Goal: Obtain resource: Download file/media

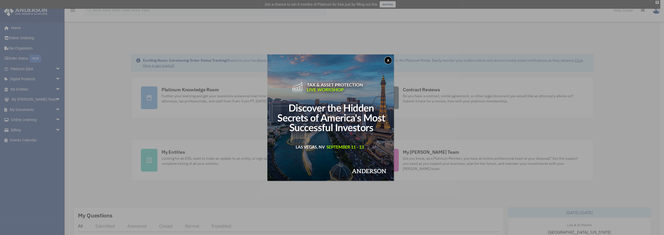
click at [390, 62] on button "x" at bounding box center [388, 61] width 8 height 8
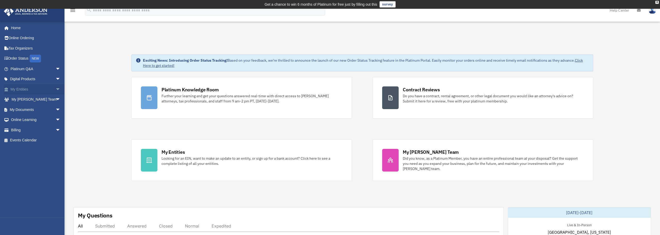
click at [55, 91] on span "arrow_drop_down" at bounding box center [60, 89] width 10 height 11
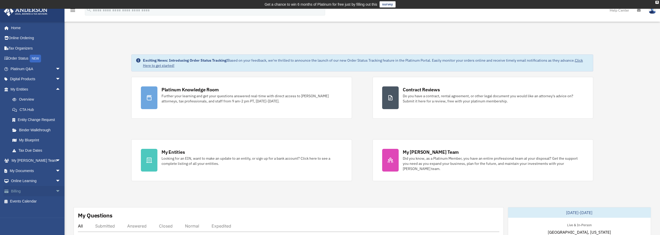
click at [55, 191] on span "arrow_drop_down" at bounding box center [60, 191] width 10 height 11
click at [27, 200] on link "$ Open Invoices" at bounding box center [37, 201] width 61 height 11
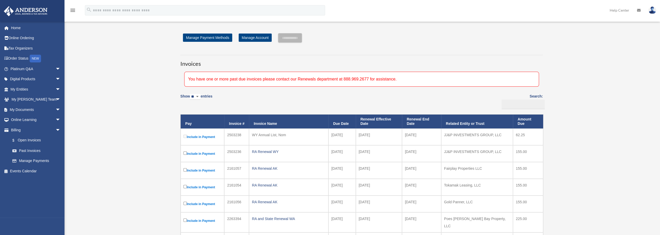
scroll to position [26, 0]
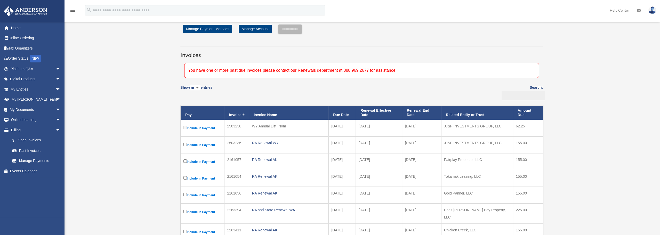
click at [345, 114] on th "Due Date" at bounding box center [341, 113] width 27 height 14
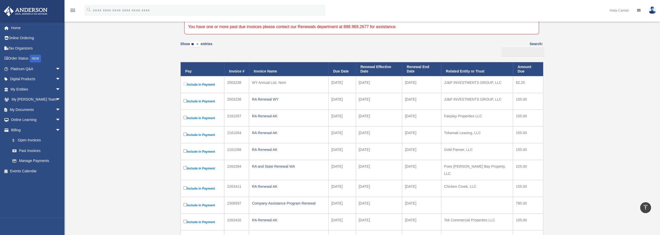
scroll to position [52, 0]
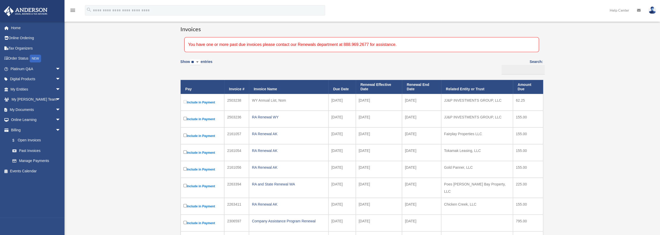
click at [347, 41] on div "You have one or more past due invoices please contact our Renewals department a…" at bounding box center [361, 44] width 355 height 15
click at [340, 90] on th "Due Date" at bounding box center [341, 87] width 27 height 14
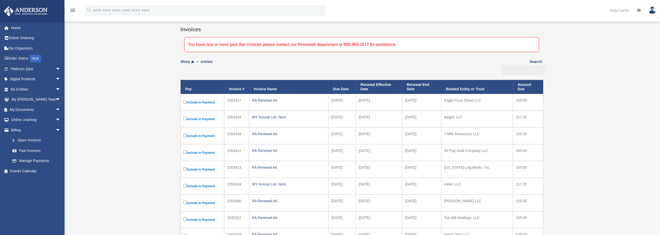
click at [342, 88] on th "Due Date" at bounding box center [341, 87] width 27 height 14
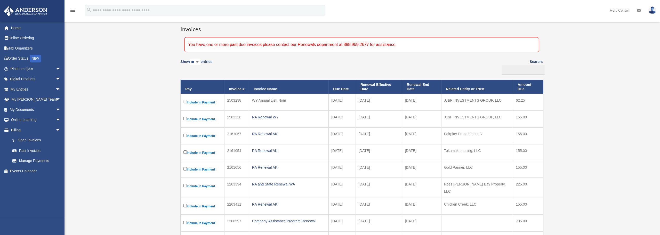
click at [296, 105] on td "WY Annual List, Nom" at bounding box center [288, 102] width 79 height 17
click at [268, 115] on div "RA Renewal WY" at bounding box center [289, 117] width 74 height 7
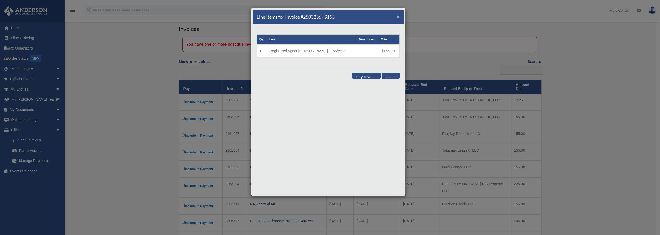
click at [398, 18] on span "×" at bounding box center [397, 17] width 3 height 6
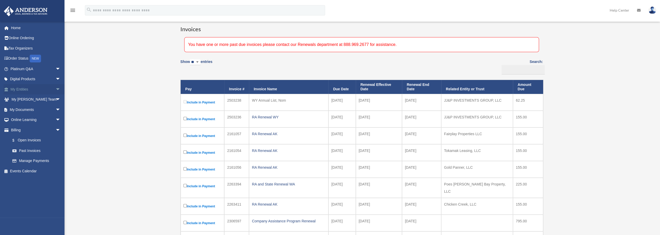
click at [55, 92] on span "arrow_drop_down" at bounding box center [60, 89] width 10 height 11
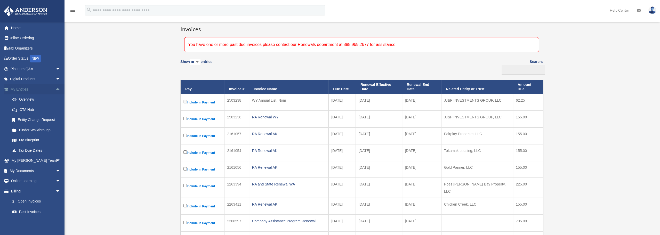
click at [55, 92] on span "arrow_drop_up" at bounding box center [60, 89] width 10 height 11
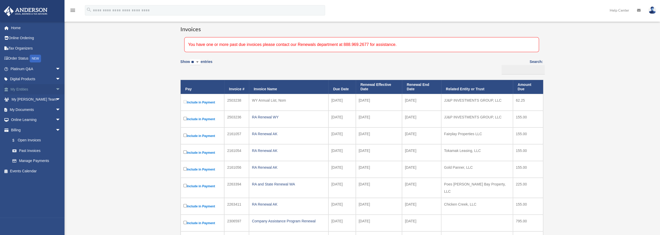
click at [55, 92] on span "arrow_drop_down" at bounding box center [60, 89] width 10 height 11
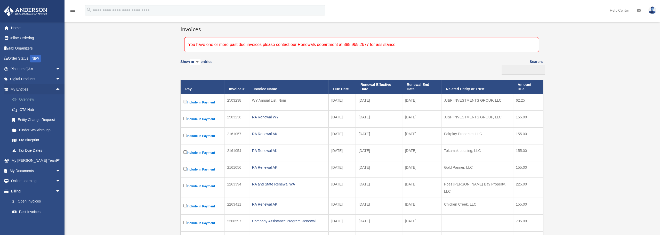
click at [27, 99] on link "Overview" at bounding box center [37, 99] width 61 height 10
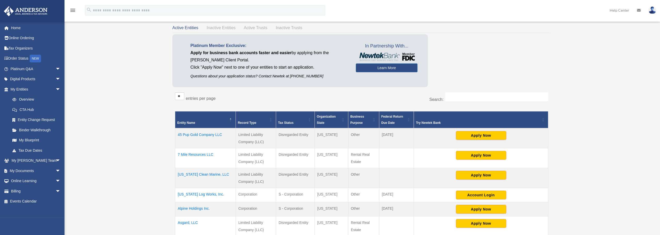
scroll to position [26, 0]
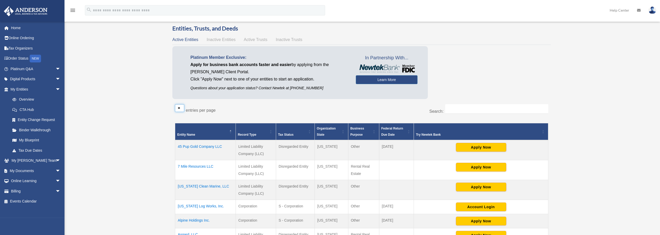
click at [184, 108] on select "** ** ** ***" at bounding box center [179, 108] width 9 height 8
select select "***"
click at [175, 104] on select "** ** ** ***" at bounding box center [179, 108] width 9 height 8
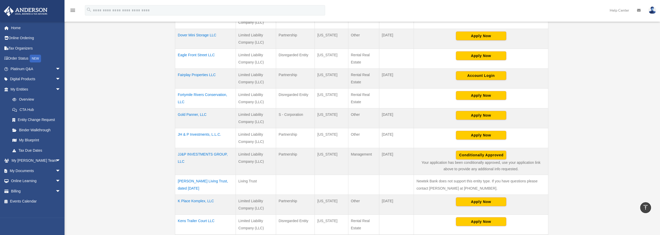
scroll to position [413, 0]
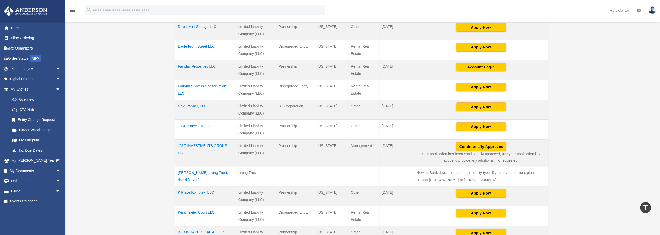
click at [202, 143] on td "JJ&P INVESTMENTS GROUP, LLC" at bounding box center [205, 153] width 61 height 27
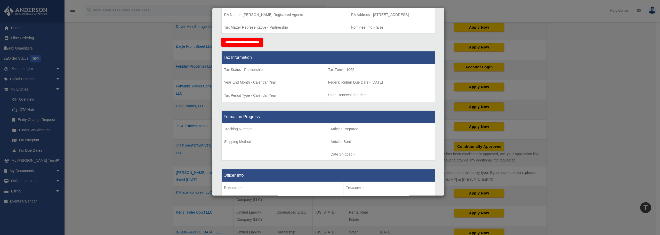
scroll to position [0, 0]
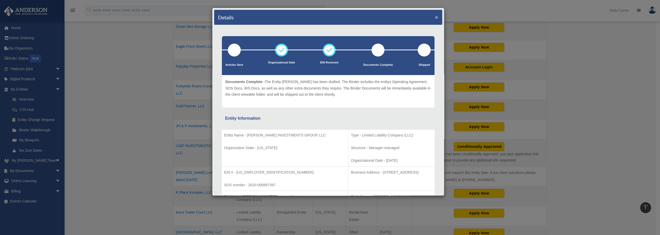
click at [435, 18] on button "×" at bounding box center [436, 16] width 3 height 5
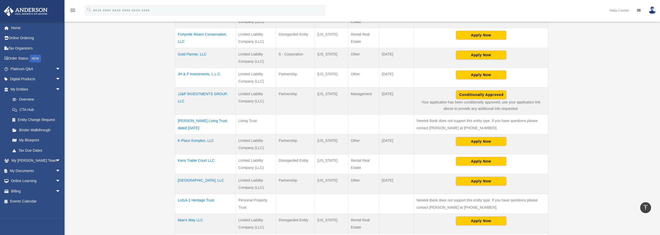
scroll to position [439, 0]
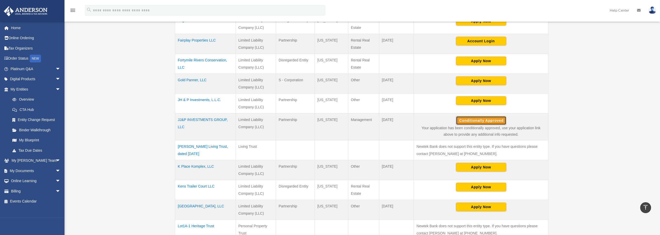
click at [488, 118] on button "Conditionally Approved" at bounding box center [481, 120] width 50 height 9
click at [573, 123] on div "Overview bronk@tokalaska.com Sign Out bronk@tokalaska.com Home Online Ordering …" at bounding box center [330, 193] width 660 height 1195
click at [192, 117] on td "JJ&P INVESTMENTS GROUP, LLC" at bounding box center [205, 127] width 61 height 27
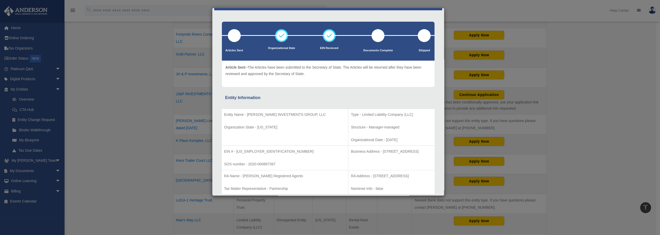
scroll to position [0, 0]
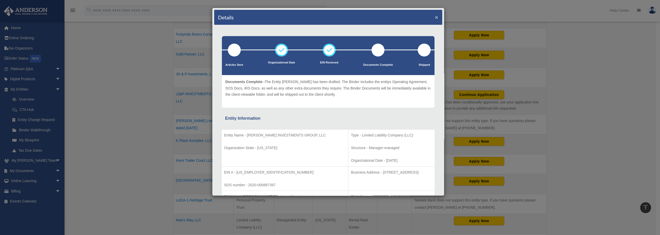
click at [435, 18] on button "×" at bounding box center [436, 16] width 3 height 5
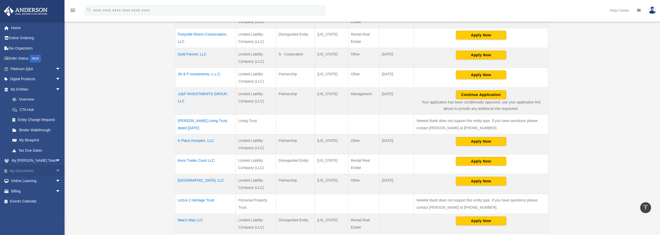
click at [55, 172] on span "arrow_drop_down" at bounding box center [60, 171] width 10 height 11
click at [19, 181] on link "Box" at bounding box center [37, 181] width 61 height 10
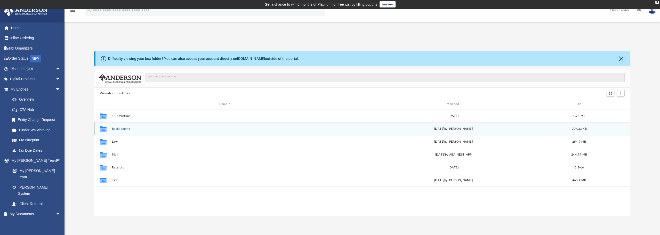
scroll to position [113, 532]
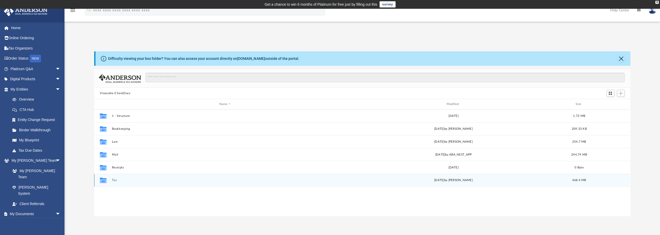
click at [117, 182] on div "Collaborated Folder Tax Thu Aug 7 2025 by Alex Price 468.4 MB" at bounding box center [362, 180] width 536 height 13
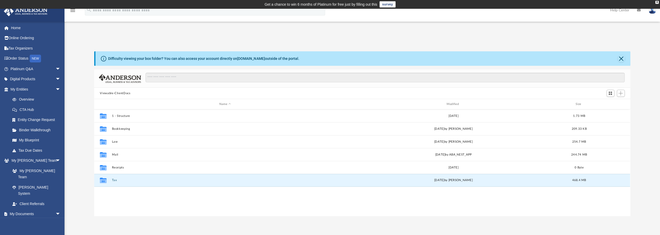
click at [116, 192] on div "Collaborated Folder 1 - Structure Mon Mar 23 2020 1.73 MB Collaborated Folder B…" at bounding box center [362, 162] width 536 height 107
click at [113, 180] on button "Tax" at bounding box center [225, 180] width 226 height 3
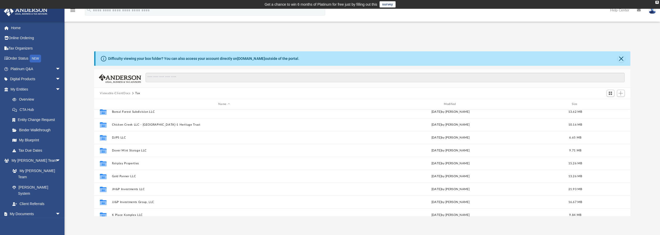
scroll to position [77, 0]
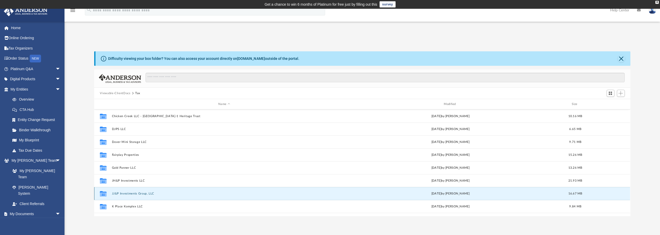
click at [141, 193] on button "JJ&P Investments Group, LLC" at bounding box center [224, 193] width 224 height 3
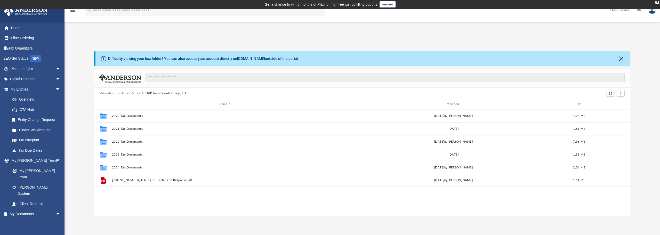
scroll to position [0, 0]
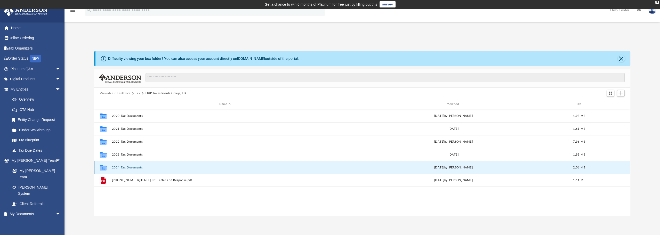
click at [135, 167] on button "2024 Tax Documents" at bounding box center [225, 167] width 226 height 3
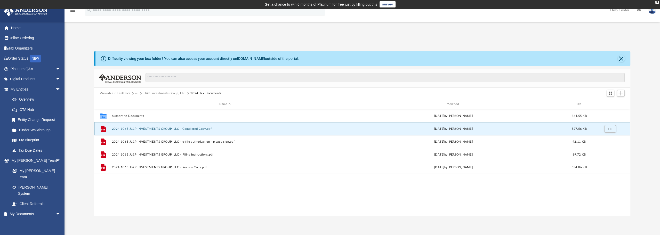
click at [173, 127] on button "2024 1065 JJ&P INVESTMENTS GROUP, LLC - Completed Copy.pdf" at bounding box center [225, 128] width 226 height 3
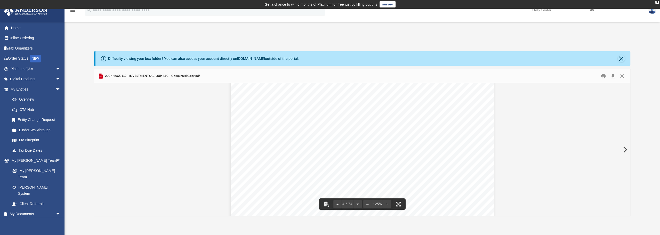
scroll to position [1135, 0]
click at [620, 57] on button "Close" at bounding box center [621, 58] width 7 height 7
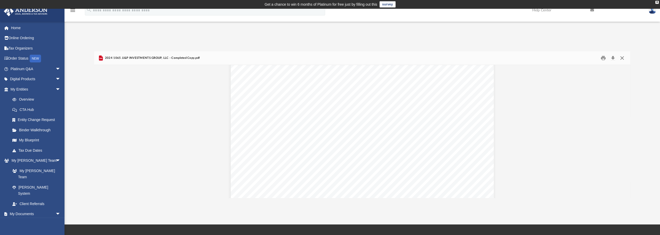
click at [624, 58] on button "Close" at bounding box center [621, 58] width 9 height 8
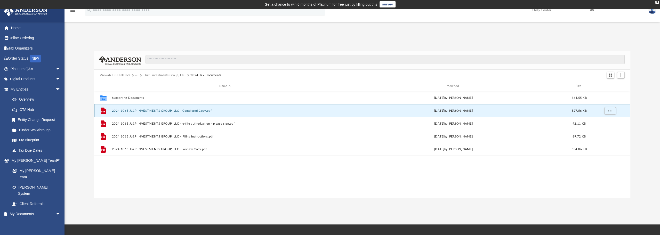
click at [188, 111] on button "2024 1065 JJ&P INVESTMENTS GROUP, LLC - Completed Copy.pdf" at bounding box center [225, 110] width 226 height 3
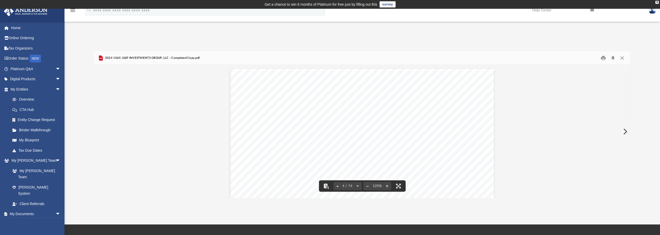
scroll to position [1045, 0]
click at [367, 188] on button "File preview" at bounding box center [367, 185] width 8 height 11
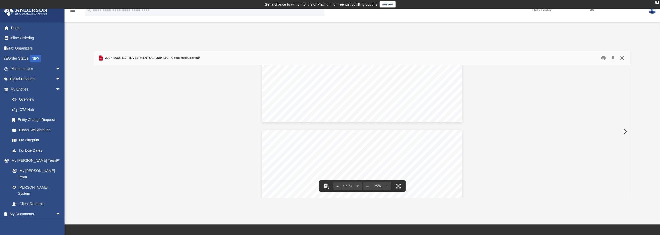
click at [623, 58] on button "Close" at bounding box center [621, 58] width 9 height 8
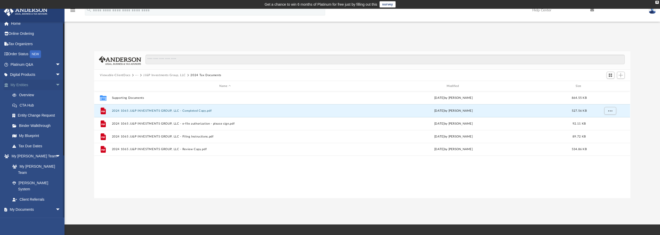
scroll to position [0, 0]
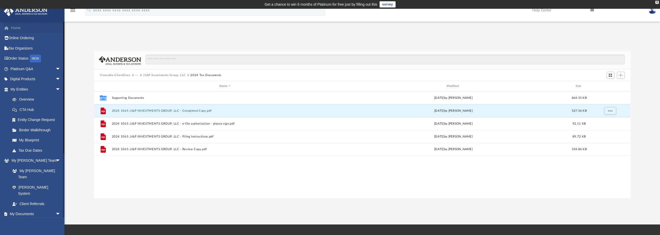
click at [15, 27] on link "Home" at bounding box center [36, 28] width 65 height 10
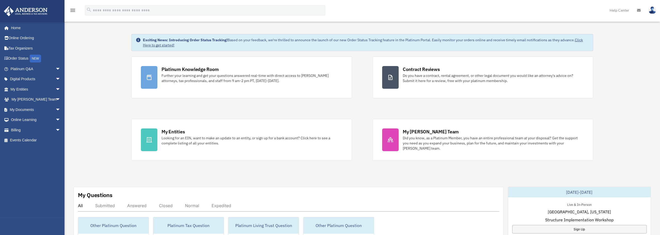
scroll to position [52, 0]
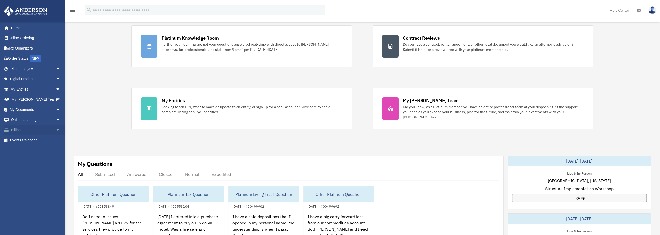
click at [55, 130] on span "arrow_drop_down" at bounding box center [60, 130] width 10 height 11
click at [28, 139] on link "$ Open Invoices" at bounding box center [37, 140] width 61 height 11
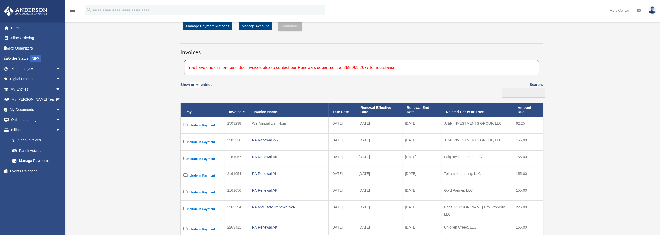
scroll to position [29, 0]
click at [200, 85] on select "** ** ** ***" at bounding box center [195, 85] width 11 height 6
select select "***"
click at [191, 82] on select "** ** ** ***" at bounding box center [195, 85] width 11 height 6
click at [264, 157] on div "RA Renewal AK" at bounding box center [289, 156] width 74 height 7
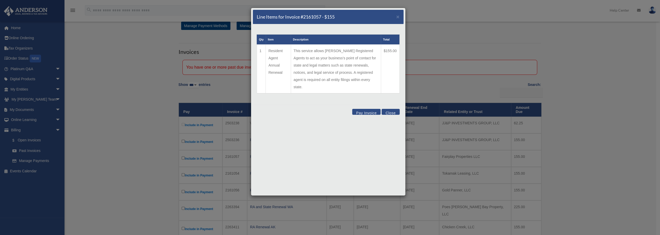
click at [390, 109] on button "Close" at bounding box center [391, 112] width 18 height 6
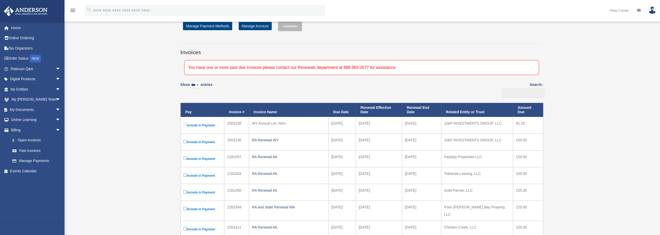
click at [263, 111] on th "Invoice Name" at bounding box center [288, 110] width 79 height 14
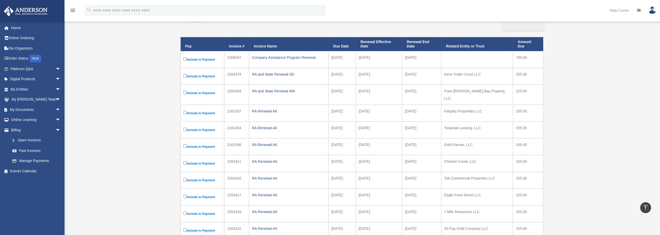
scroll to position [0, 0]
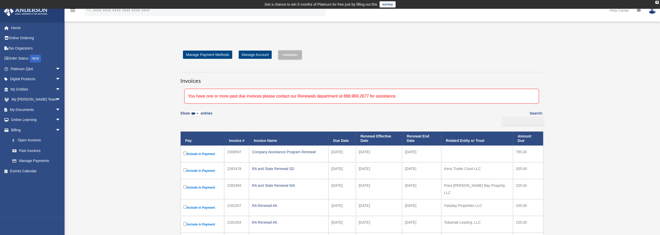
click at [340, 140] on th "Due Date" at bounding box center [341, 139] width 27 height 14
